Goal: Task Accomplishment & Management: Manage account settings

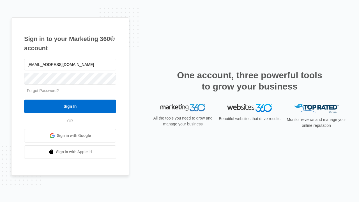
type input "dankie614@gmail.com"
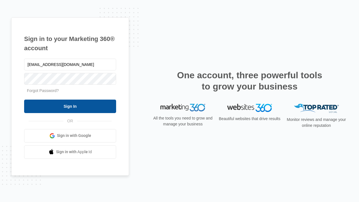
click at [70, 106] on input "Sign In" at bounding box center [70, 106] width 92 height 13
